Goal: Task Accomplishment & Management: Manage account settings

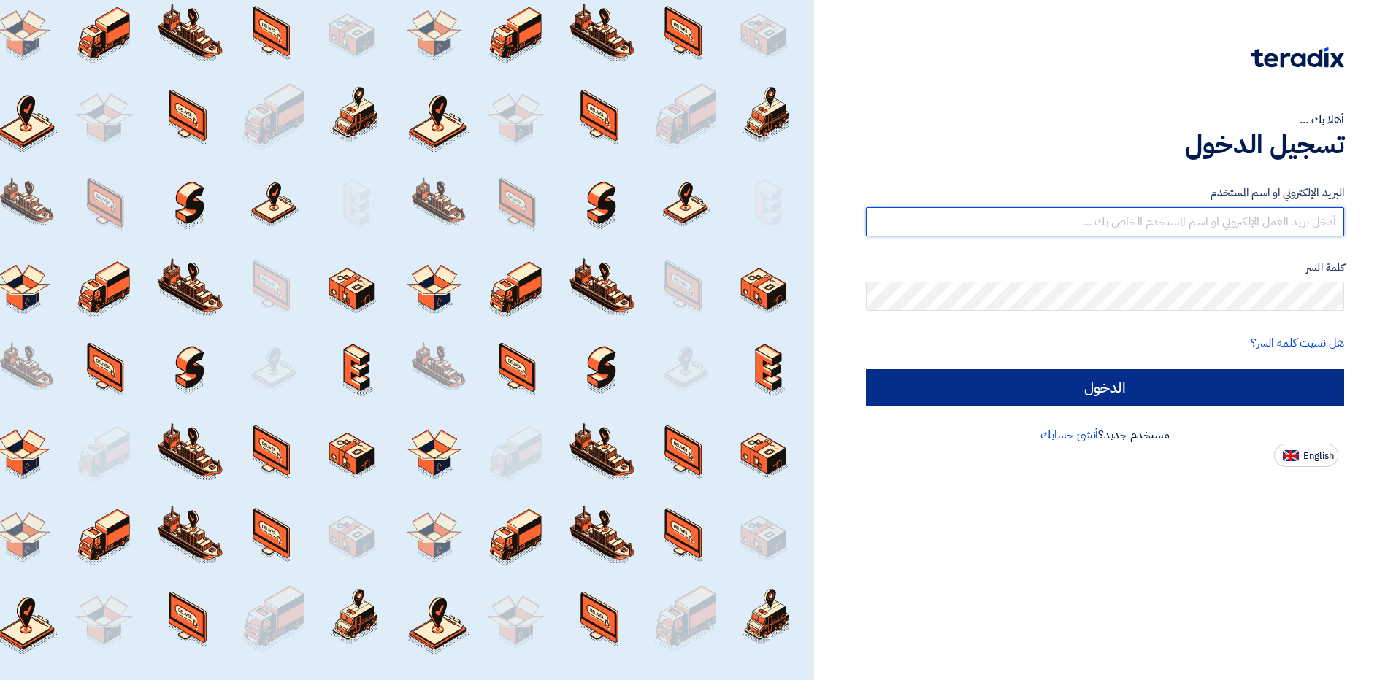
type input "[EMAIL_ADDRESS][DOMAIN_NAME]"
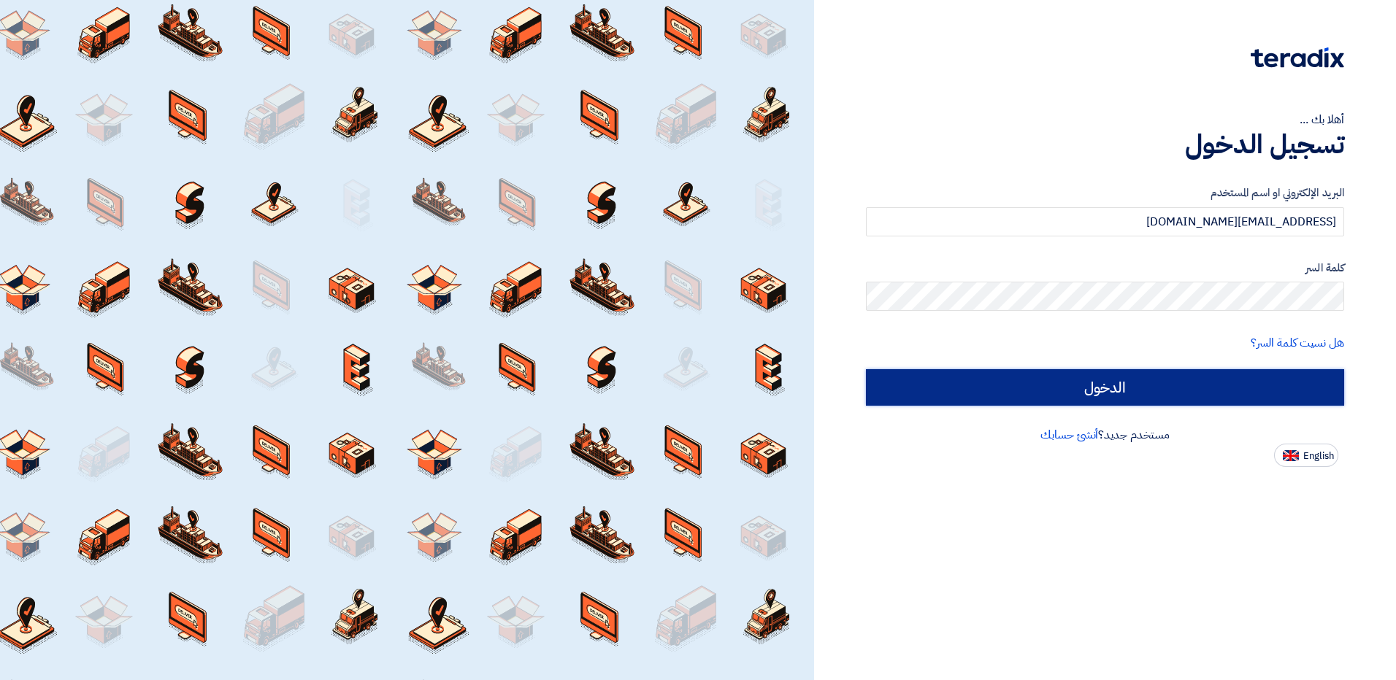
click at [1143, 384] on input "الدخول" at bounding box center [1105, 387] width 478 height 37
type input "Sign in"
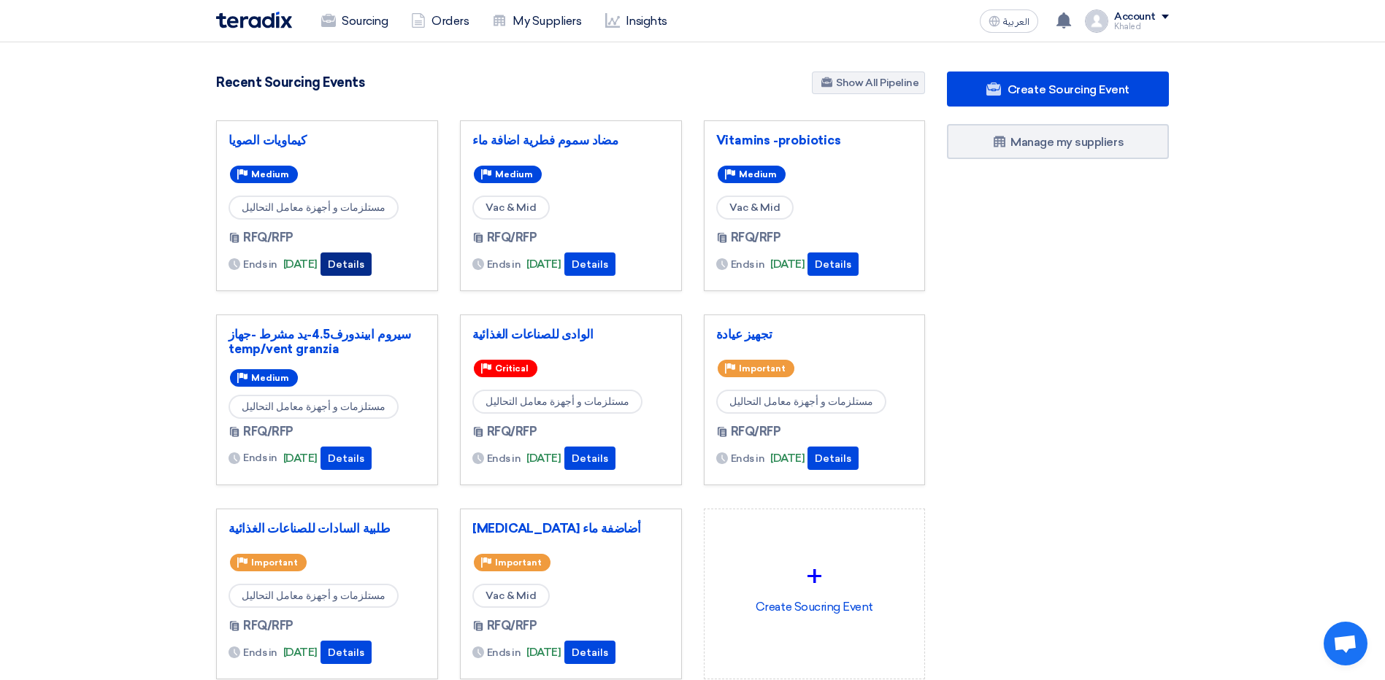
click at [372, 267] on button "Details" at bounding box center [346, 264] width 51 height 23
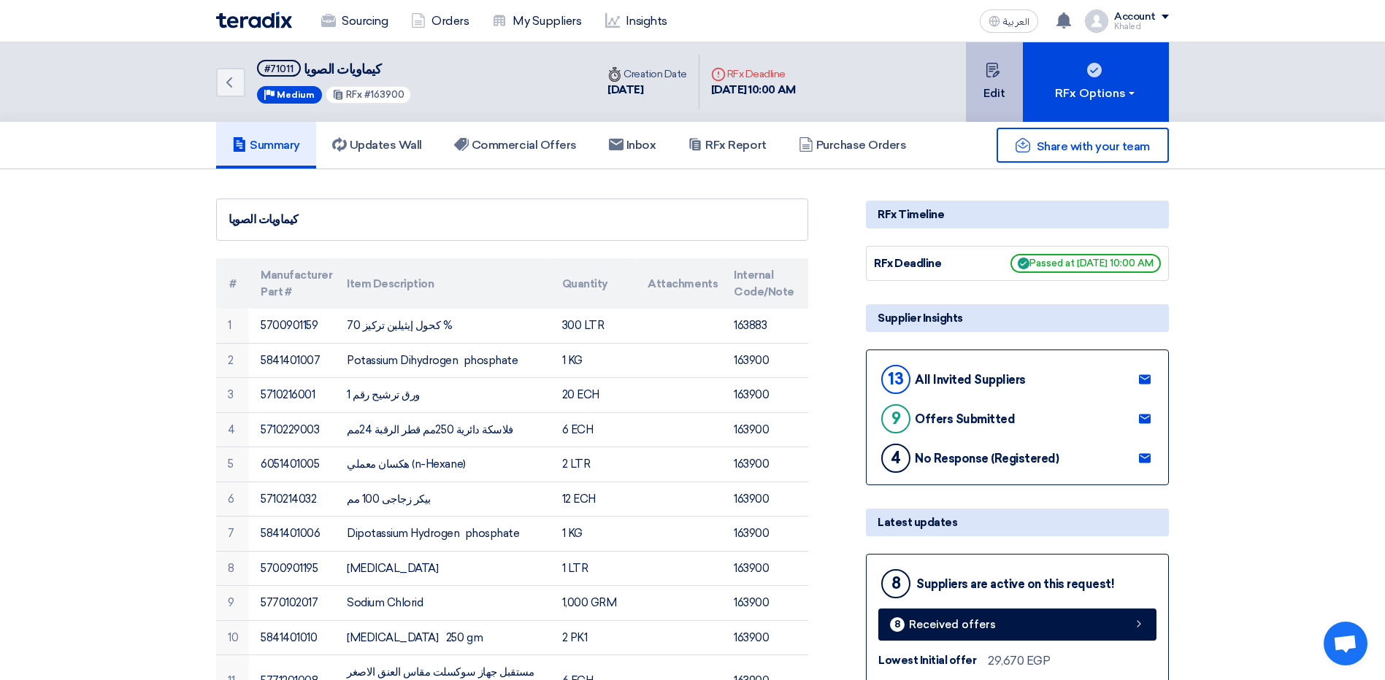
click at [1013, 77] on button "Edit" at bounding box center [994, 82] width 57 height 80
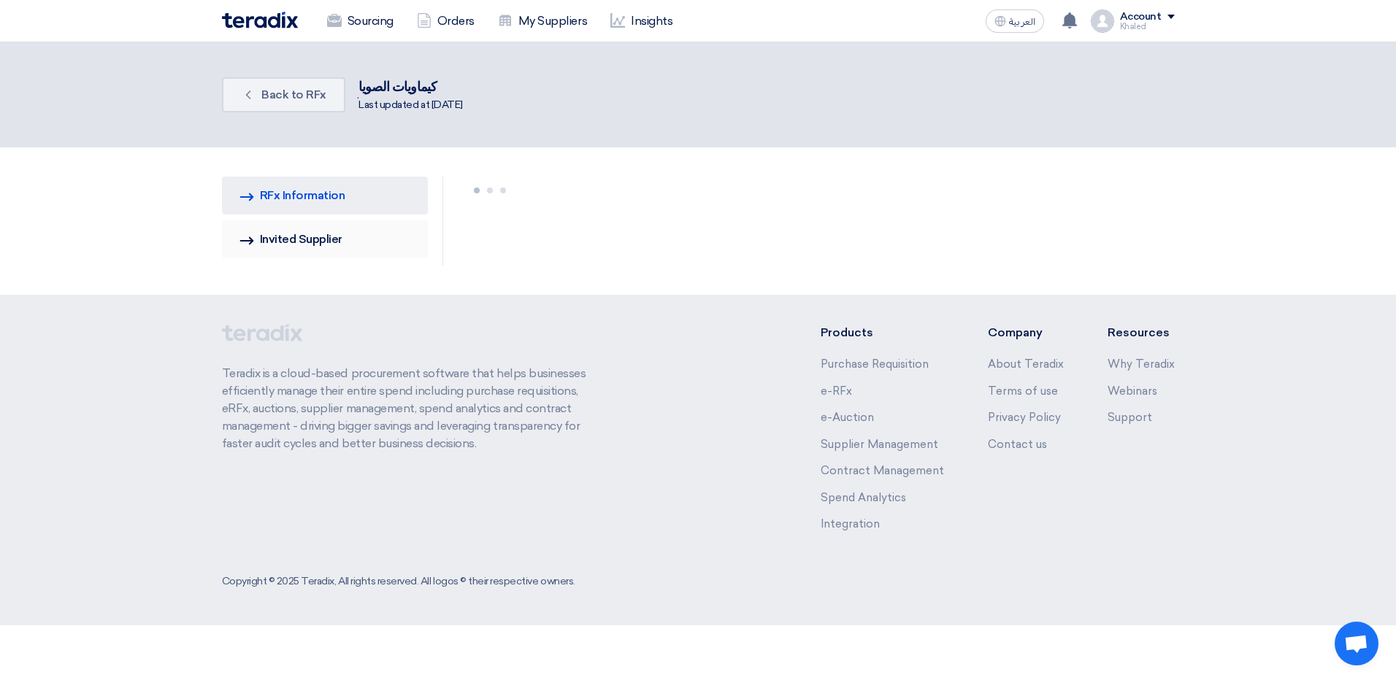
click at [260, 243] on link "Invited Suppliers Invited Supplier" at bounding box center [325, 240] width 207 height 38
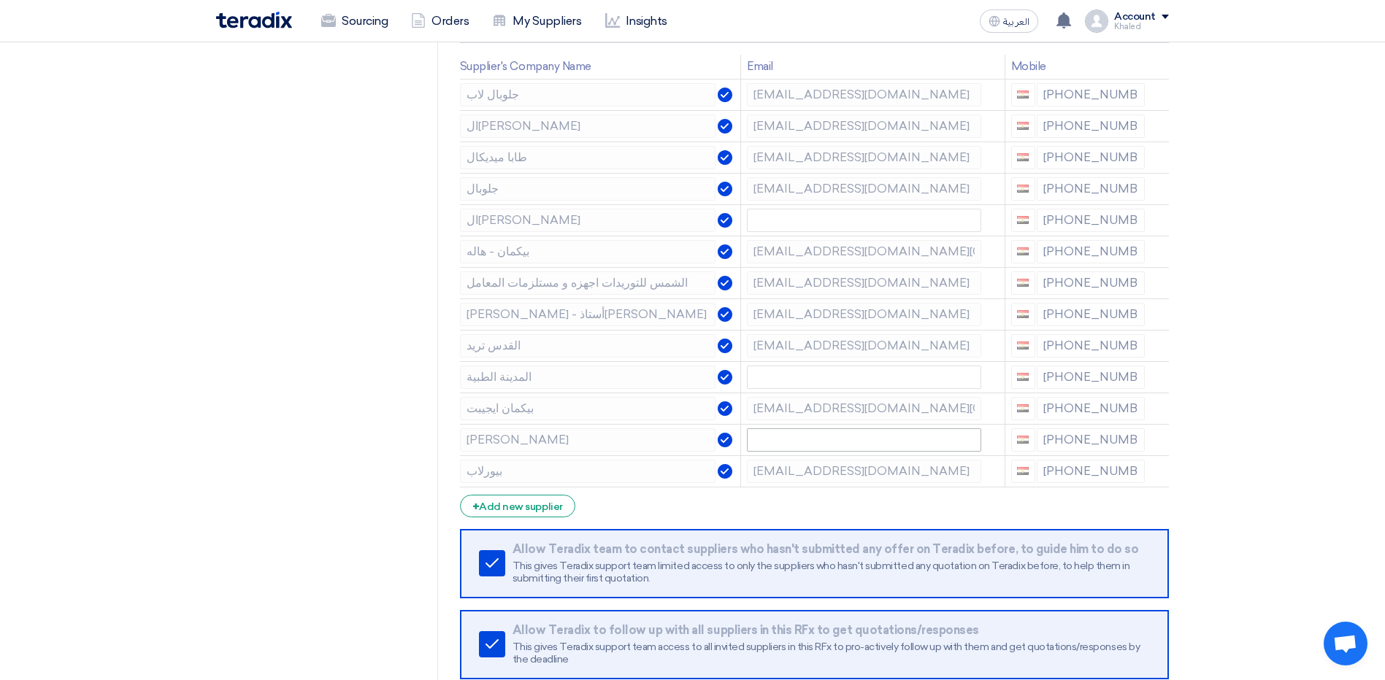
scroll to position [219, 0]
